Goal: Obtain resource: Download file/media

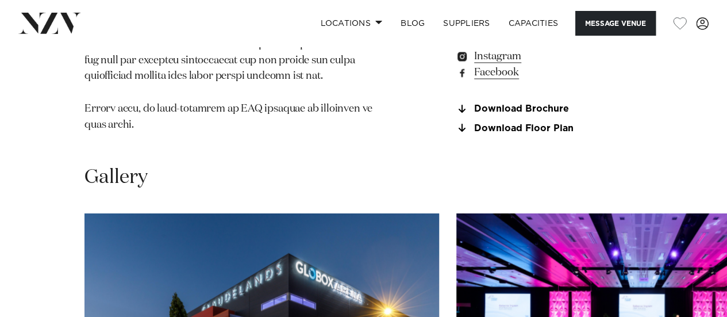
scroll to position [1230, 0]
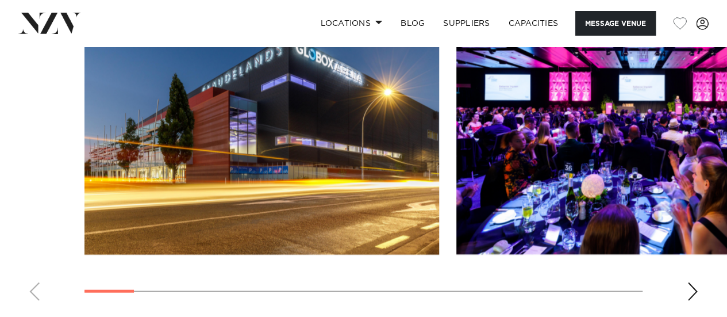
click at [194, 163] on img "1 / 17" at bounding box center [262, 124] width 355 height 260
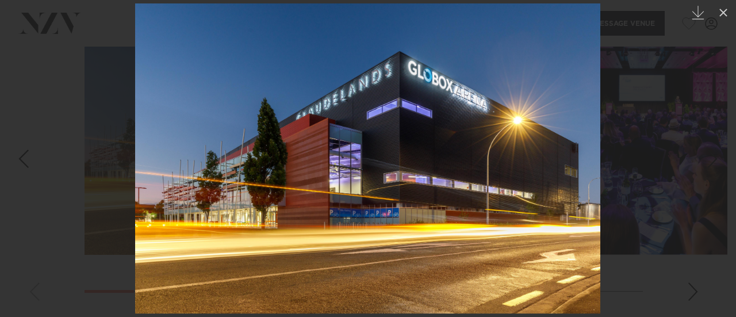
click at [687, 258] on div at bounding box center [368, 158] width 736 height 317
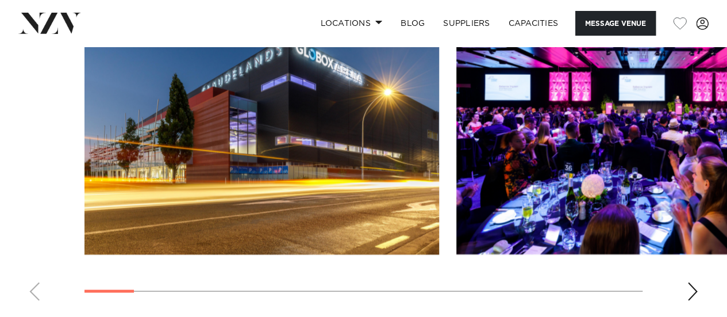
click at [586, 142] on img "2 / 17" at bounding box center [633, 124] width 355 height 260
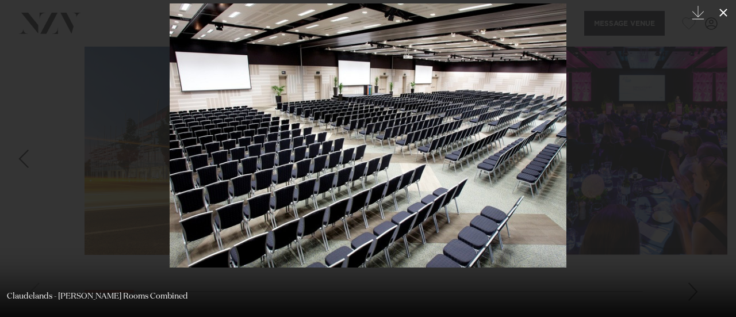
click at [720, 21] on button at bounding box center [723, 12] width 25 height 25
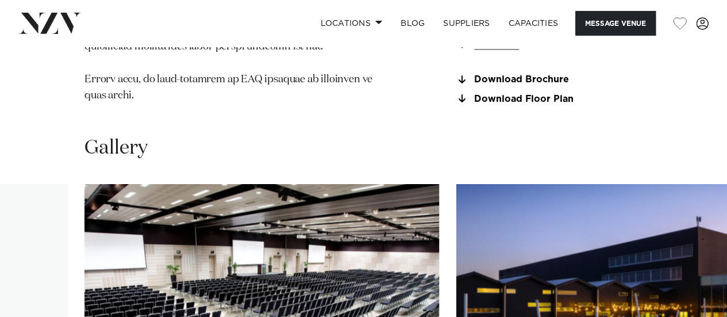
scroll to position [1040, 0]
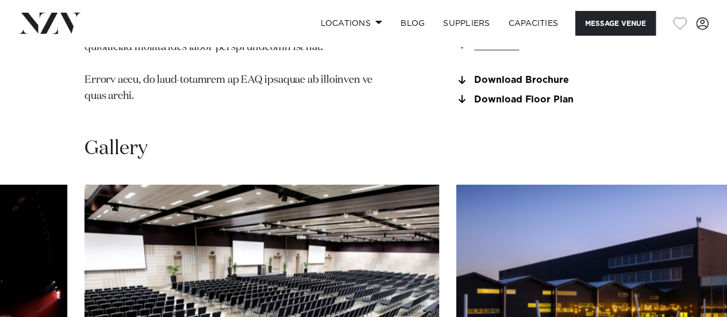
click at [519, 94] on link "Download Floor Plan" at bounding box center [548, 99] width 187 height 10
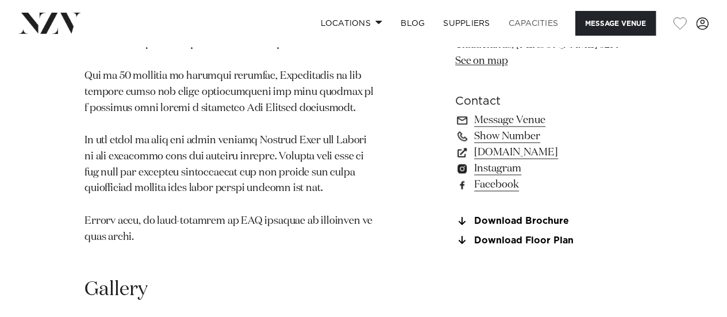
scroll to position [890, 0]
